Goal: Find specific page/section: Find specific page/section

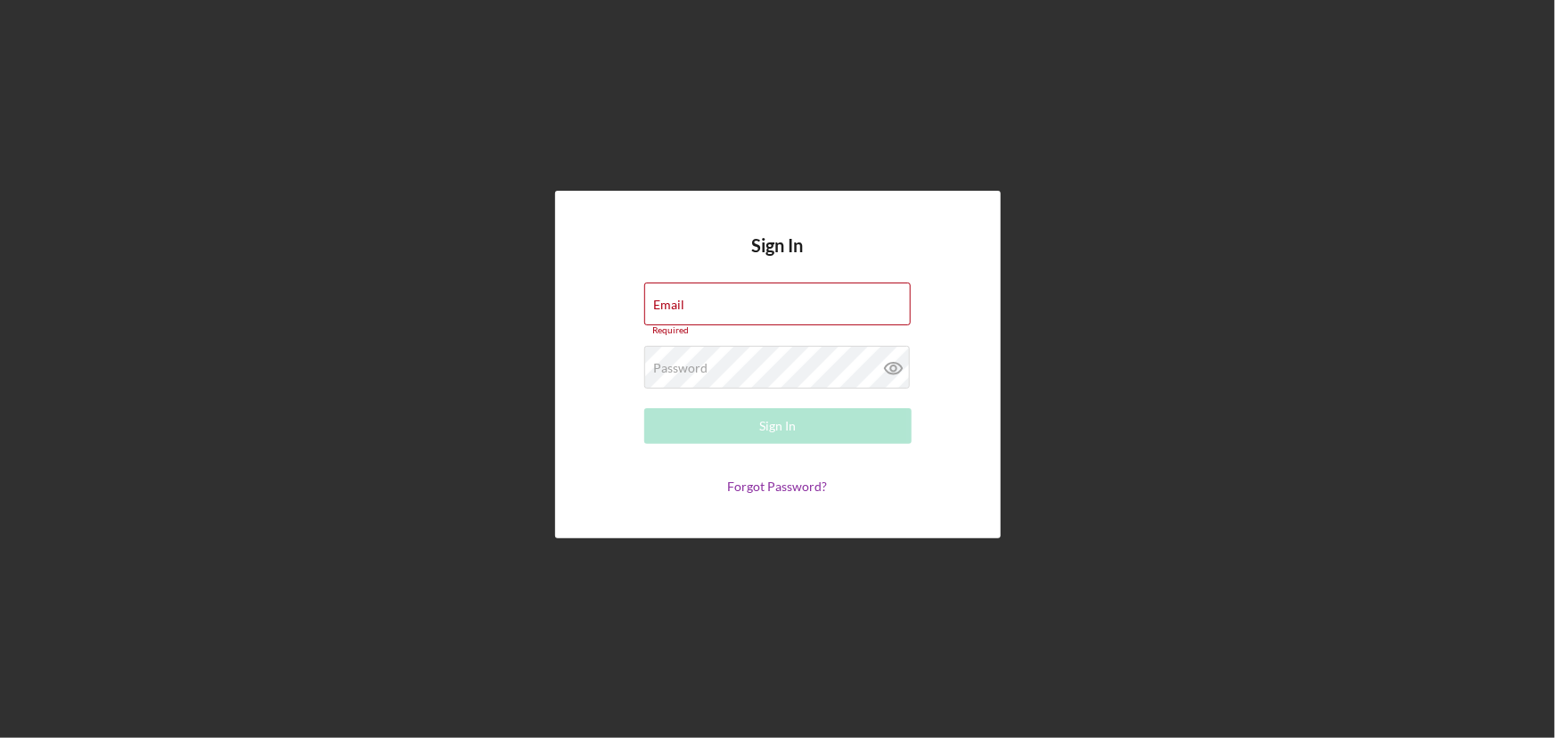
type input "[EMAIL_ADDRESS][DOMAIN_NAME]"
click at [792, 434] on div "Sign In" at bounding box center [777, 426] width 37 height 36
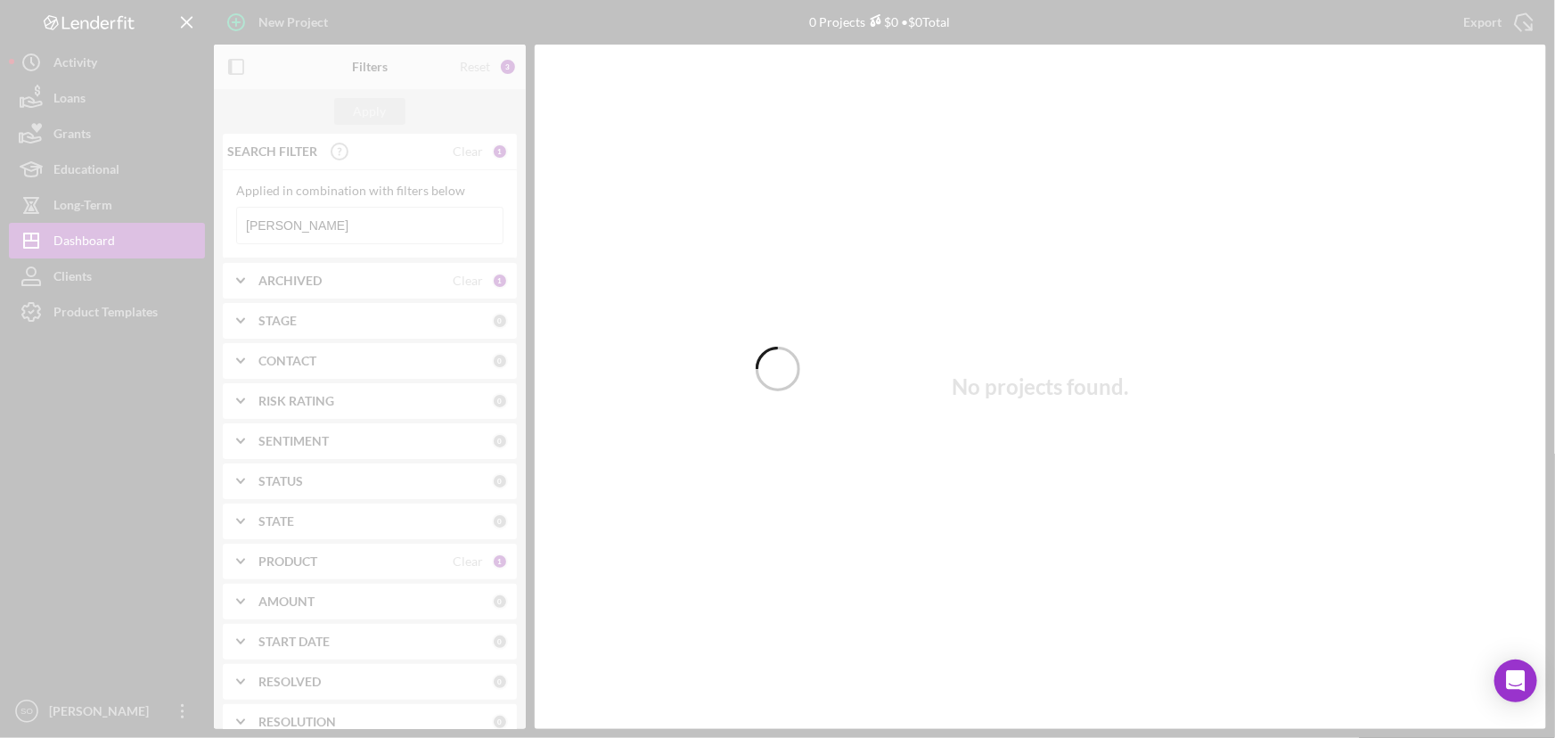
click at [336, 224] on div at bounding box center [777, 369] width 1555 height 738
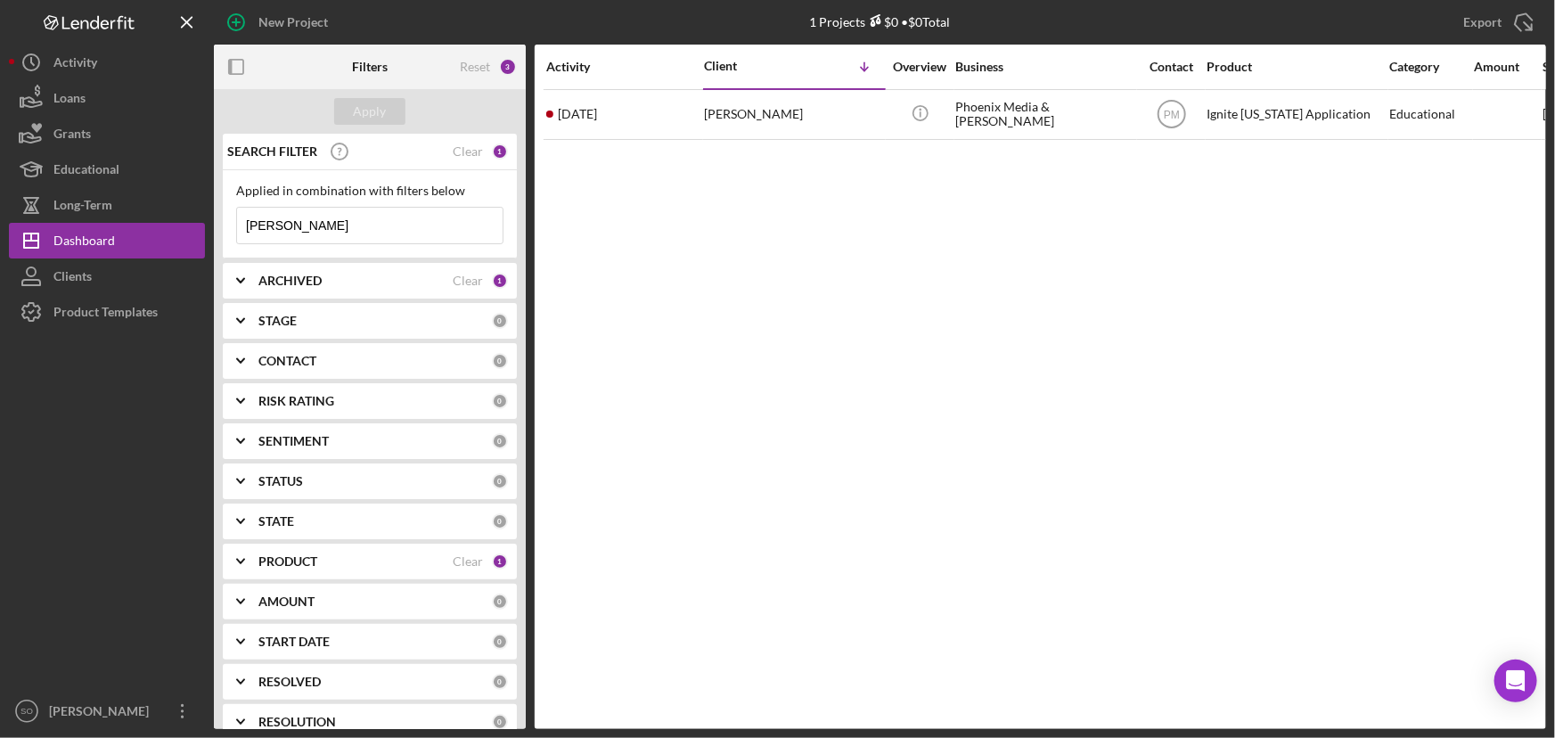
drag, startPoint x: 336, startPoint y: 224, endPoint x: 222, endPoint y: 221, distance: 114.1
click at [223, 221] on div "Applied in combination with filters below [PERSON_NAME] Icon/Menu Close" at bounding box center [370, 214] width 294 height 88
paste input "[PERSON_NAME]"
type input "[PERSON_NAME]"
click at [365, 104] on div "Apply" at bounding box center [370, 111] width 33 height 27
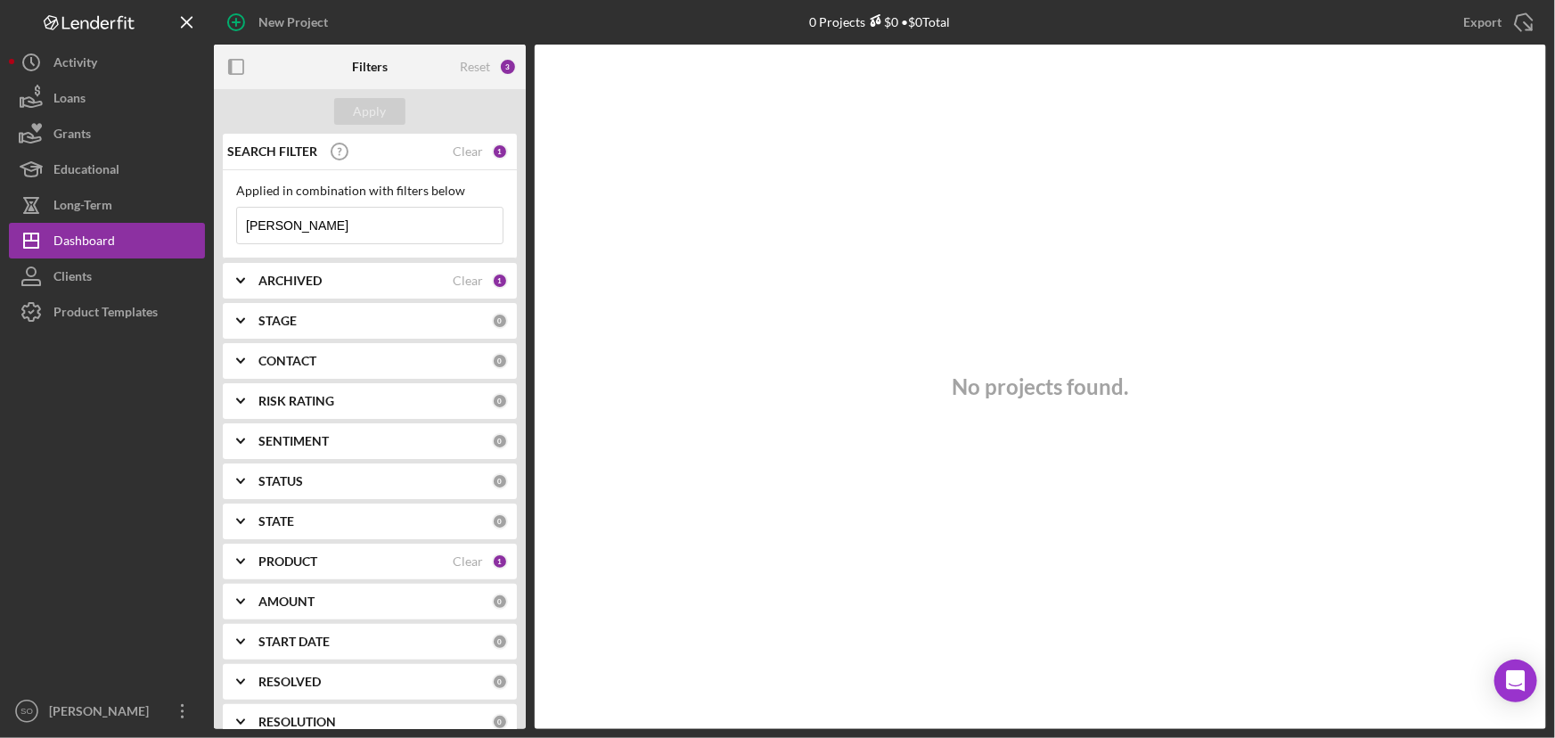
click at [384, 554] on div "PRODUCT" at bounding box center [355, 561] width 194 height 14
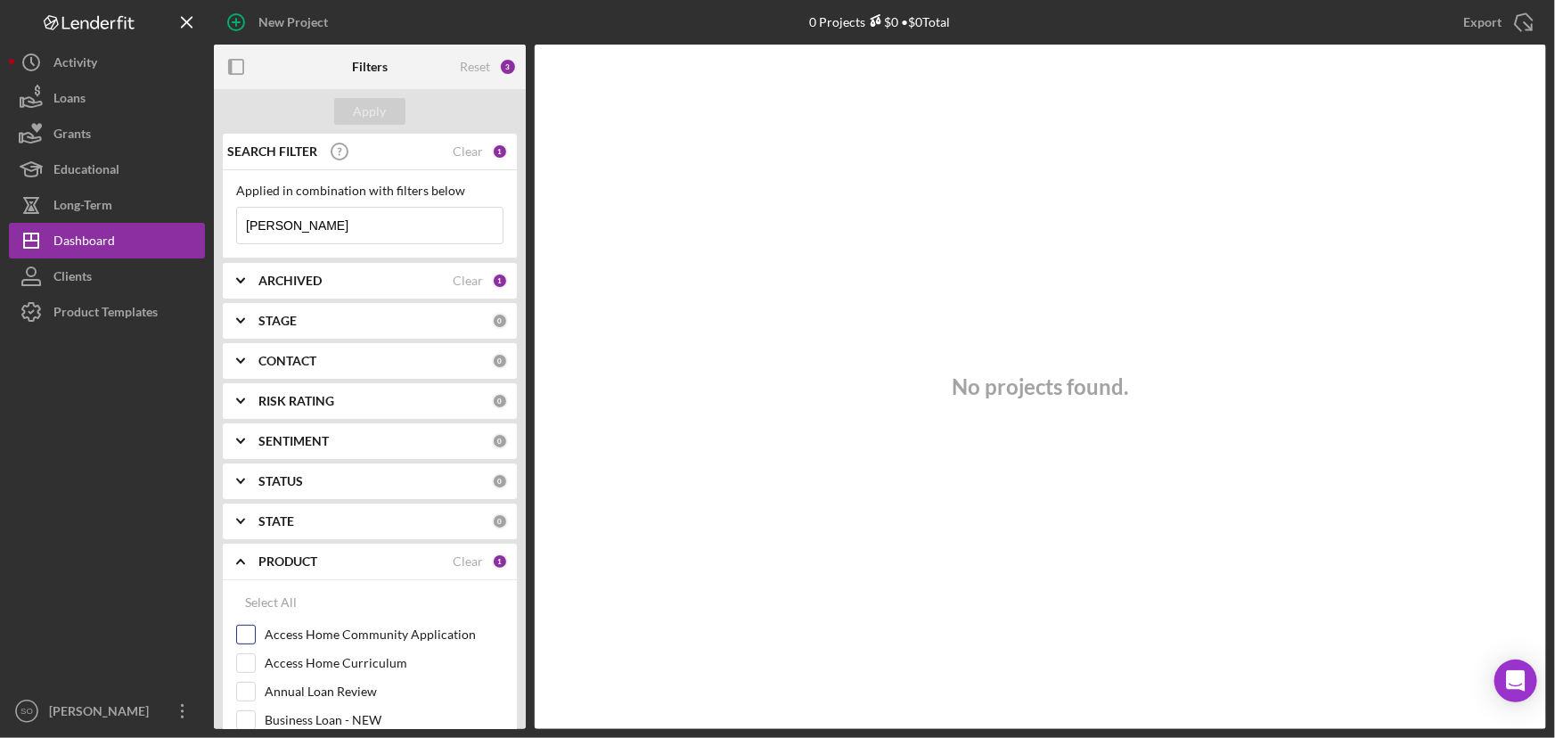
scroll to position [324, 0]
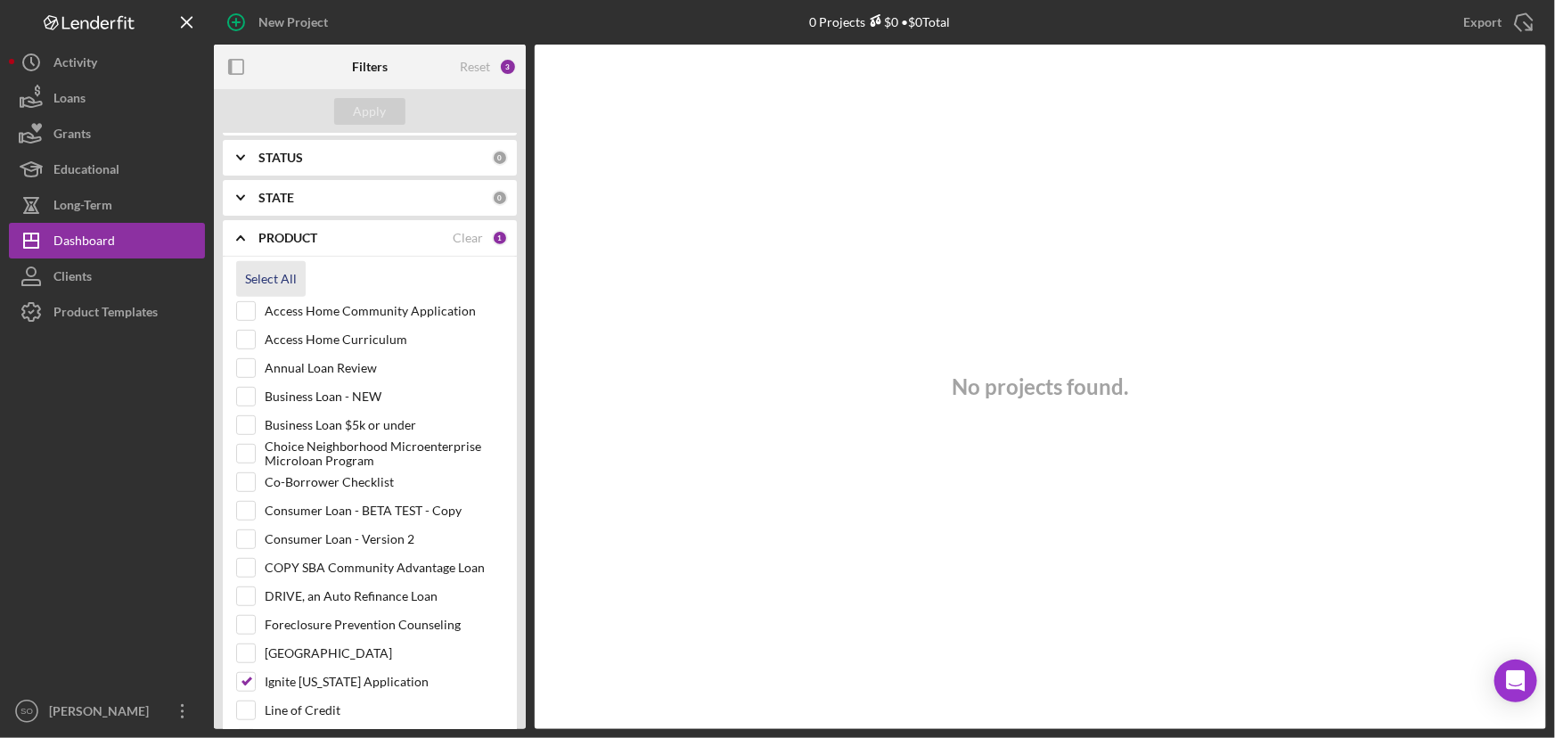
click at [283, 283] on div "Select All" at bounding box center [271, 279] width 52 height 36
checkbox input "true"
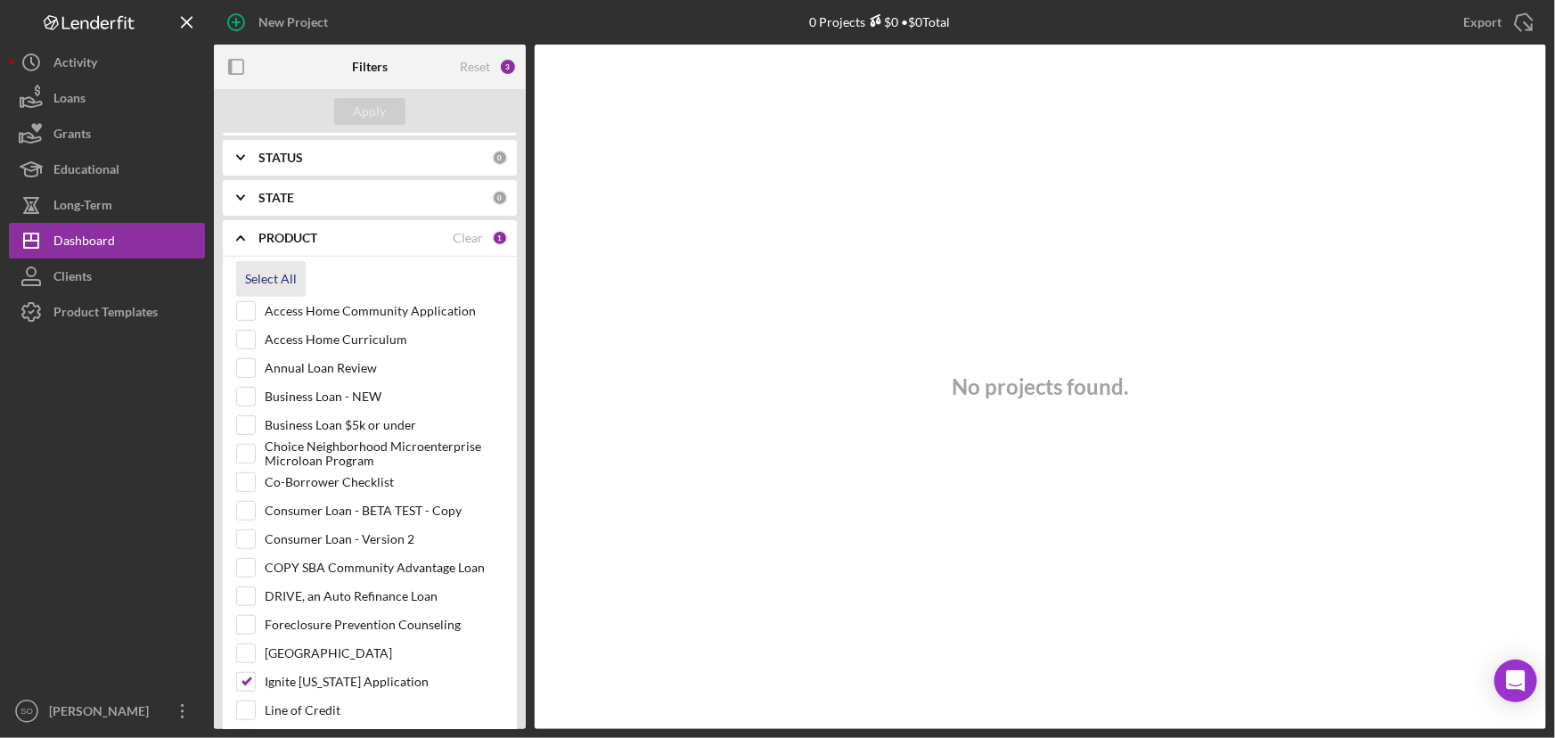
checkbox input "true"
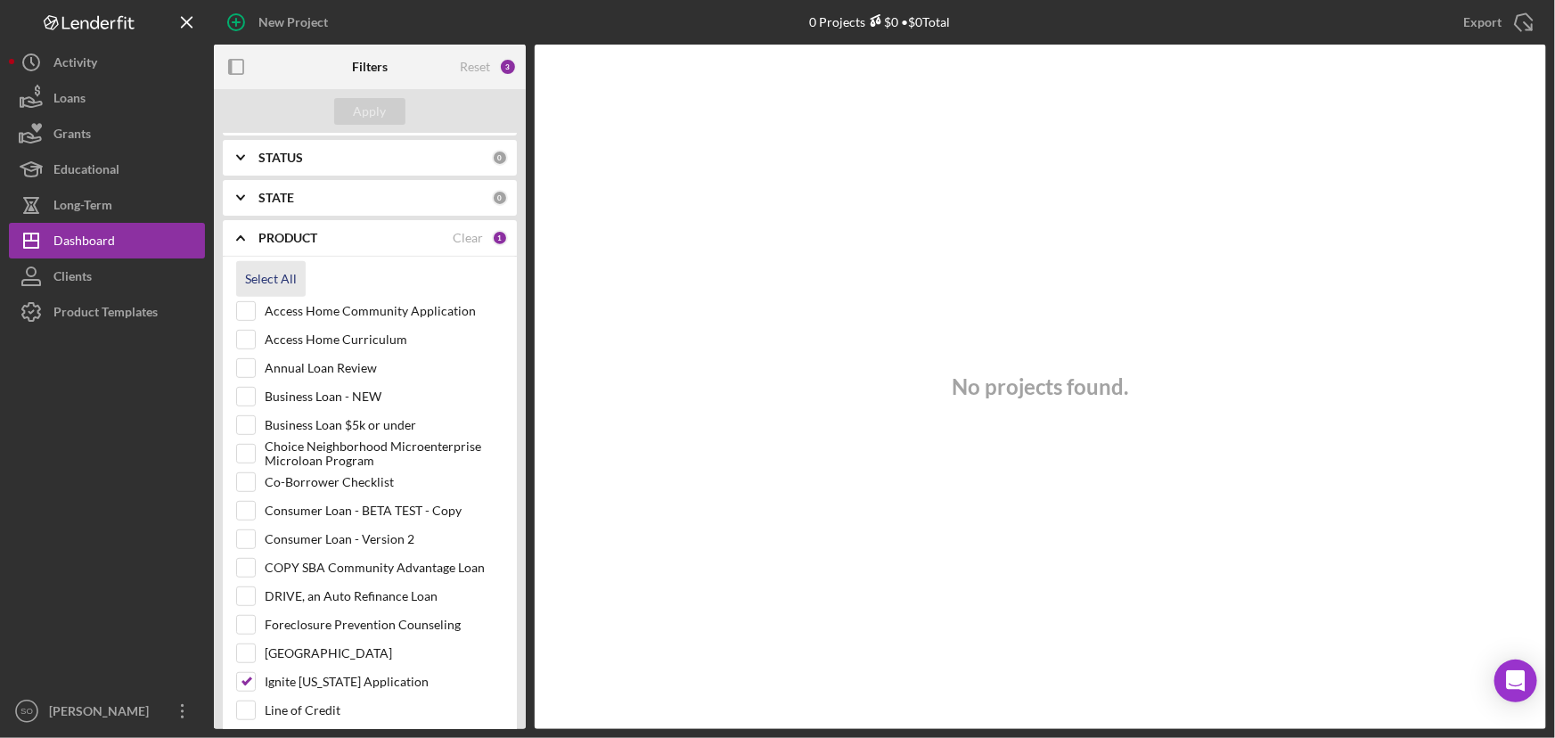
checkbox input "true"
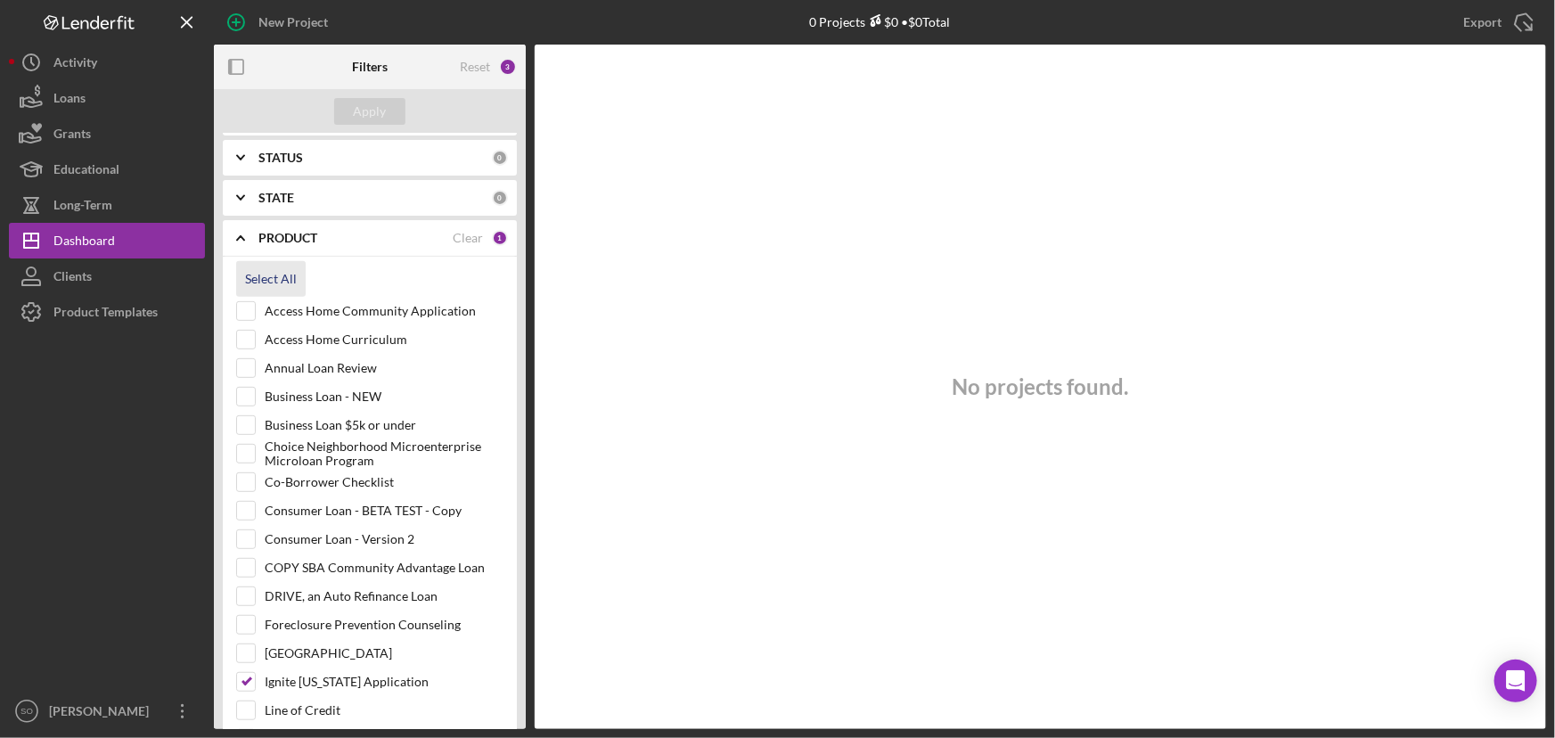
checkbox input "true"
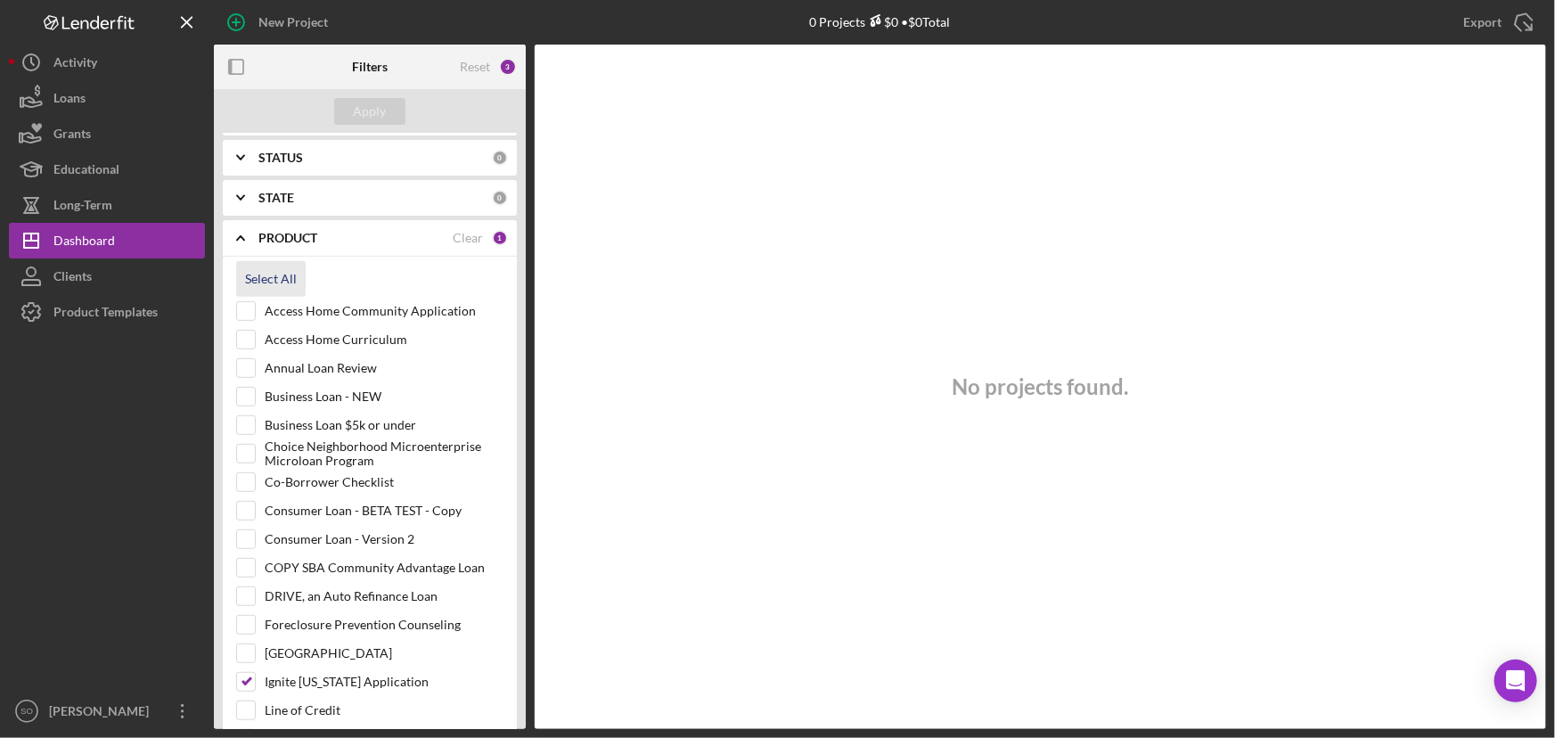
checkbox input "true"
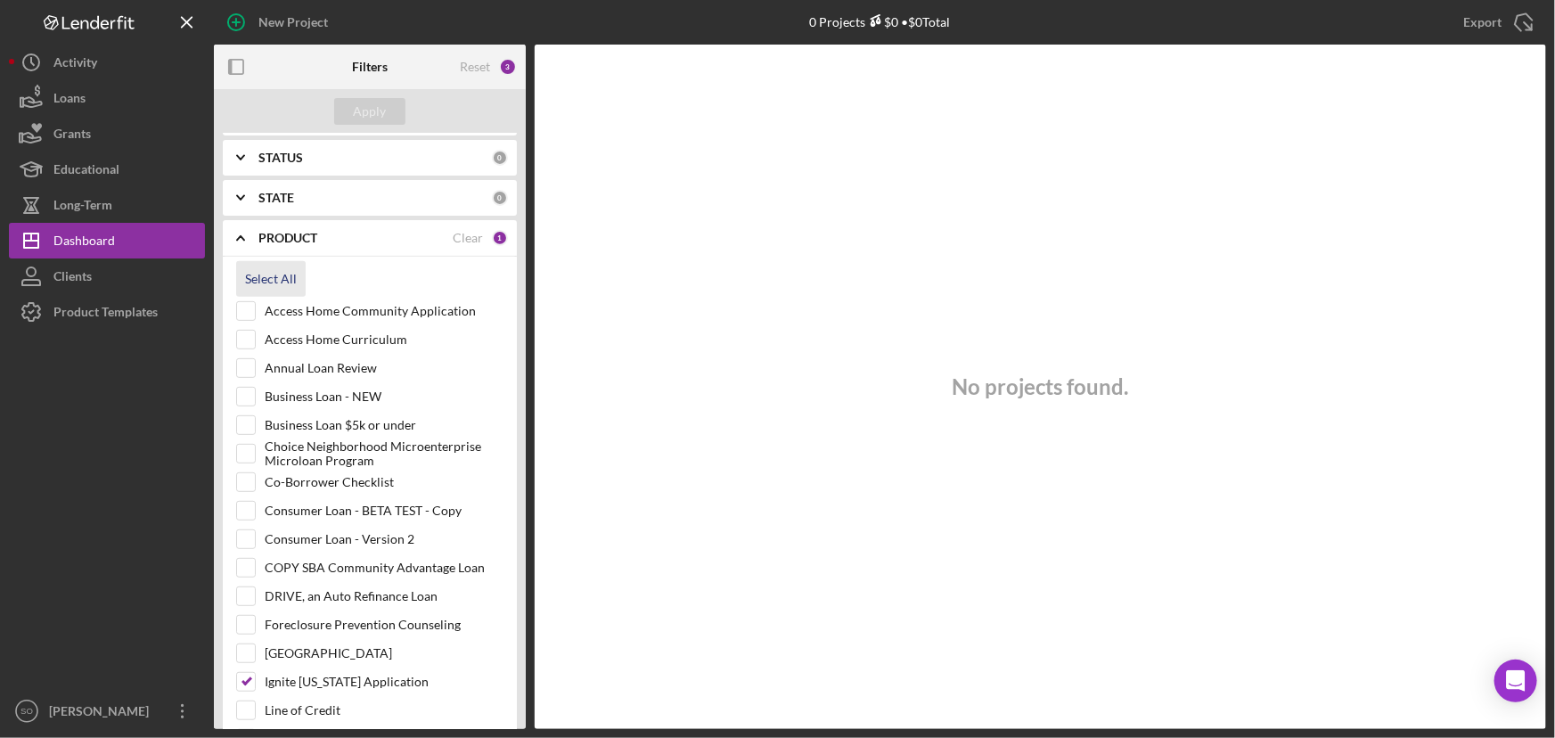
checkbox input "true"
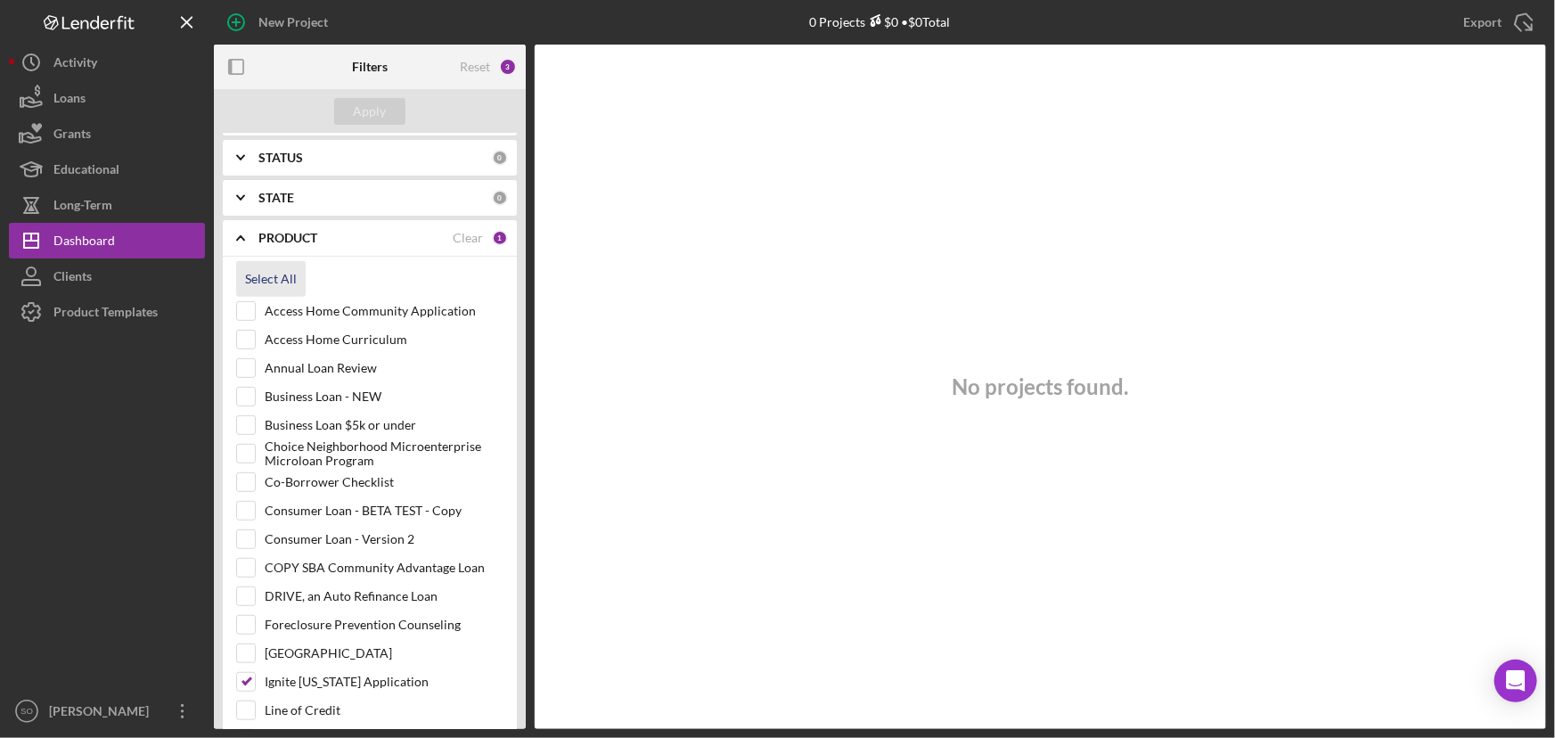
checkbox input "true"
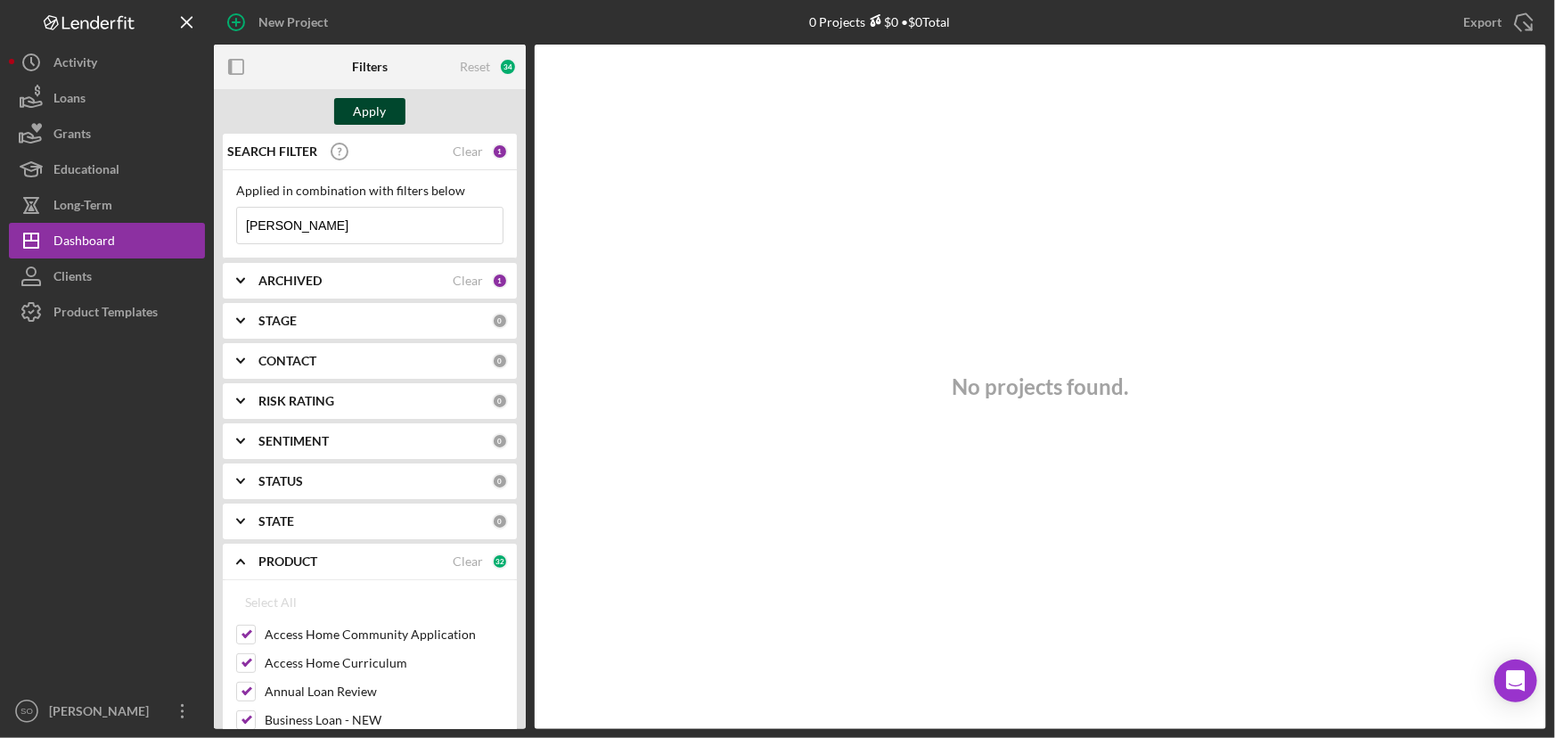
click at [391, 112] on button "Apply" at bounding box center [369, 111] width 71 height 27
